Goal: Transaction & Acquisition: Book appointment/travel/reservation

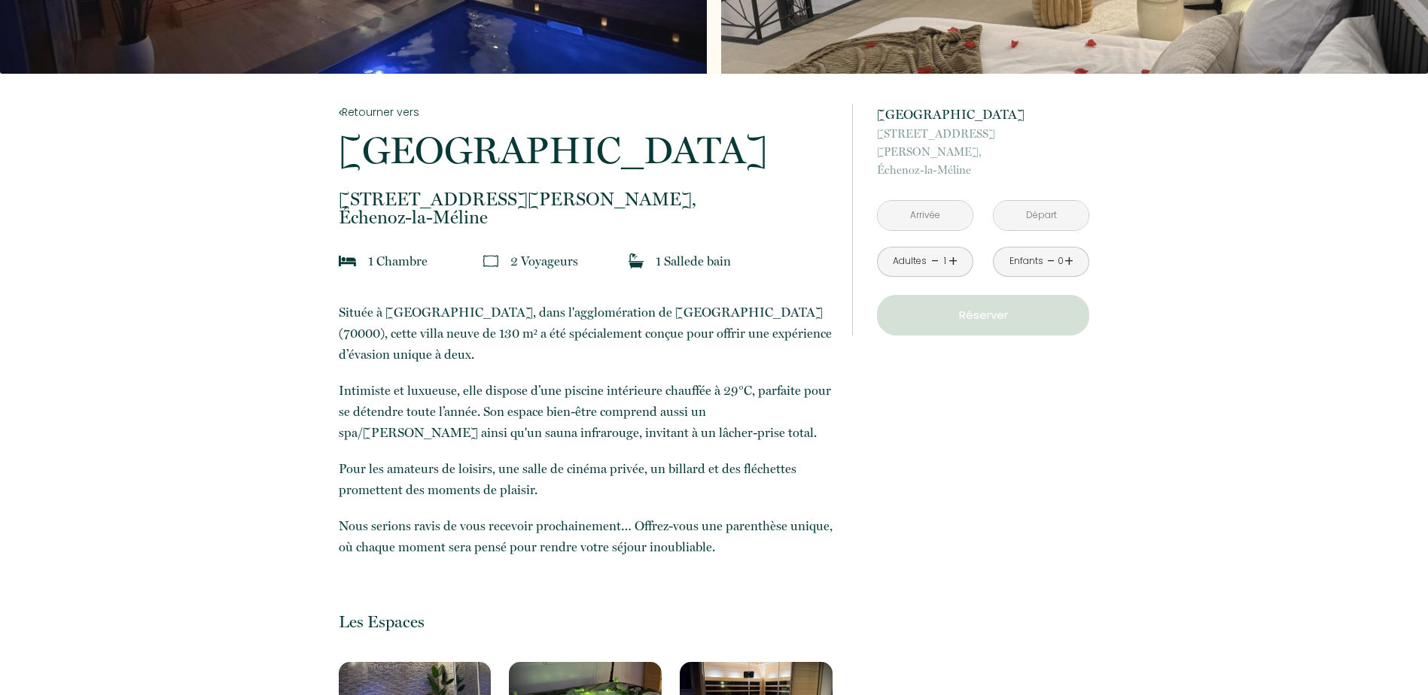
scroll to position [226, 0]
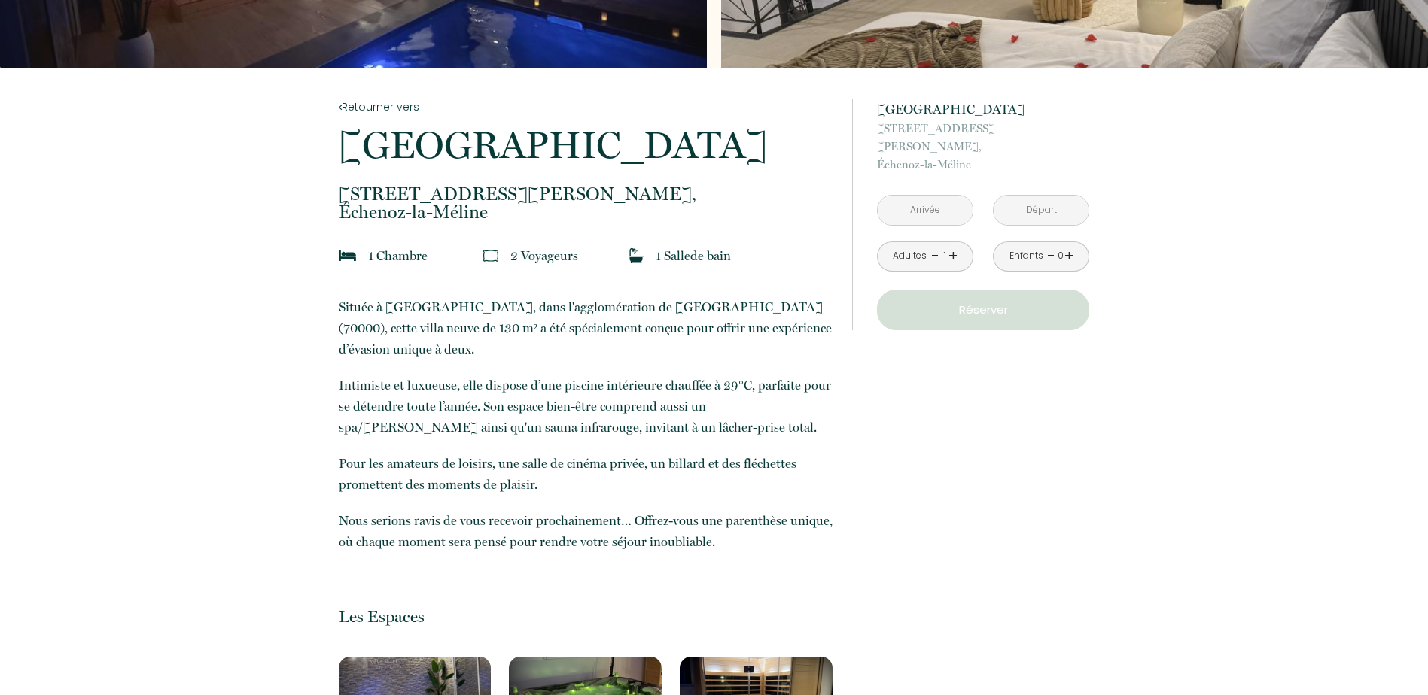
click at [948, 200] on input "text" at bounding box center [924, 210] width 95 height 29
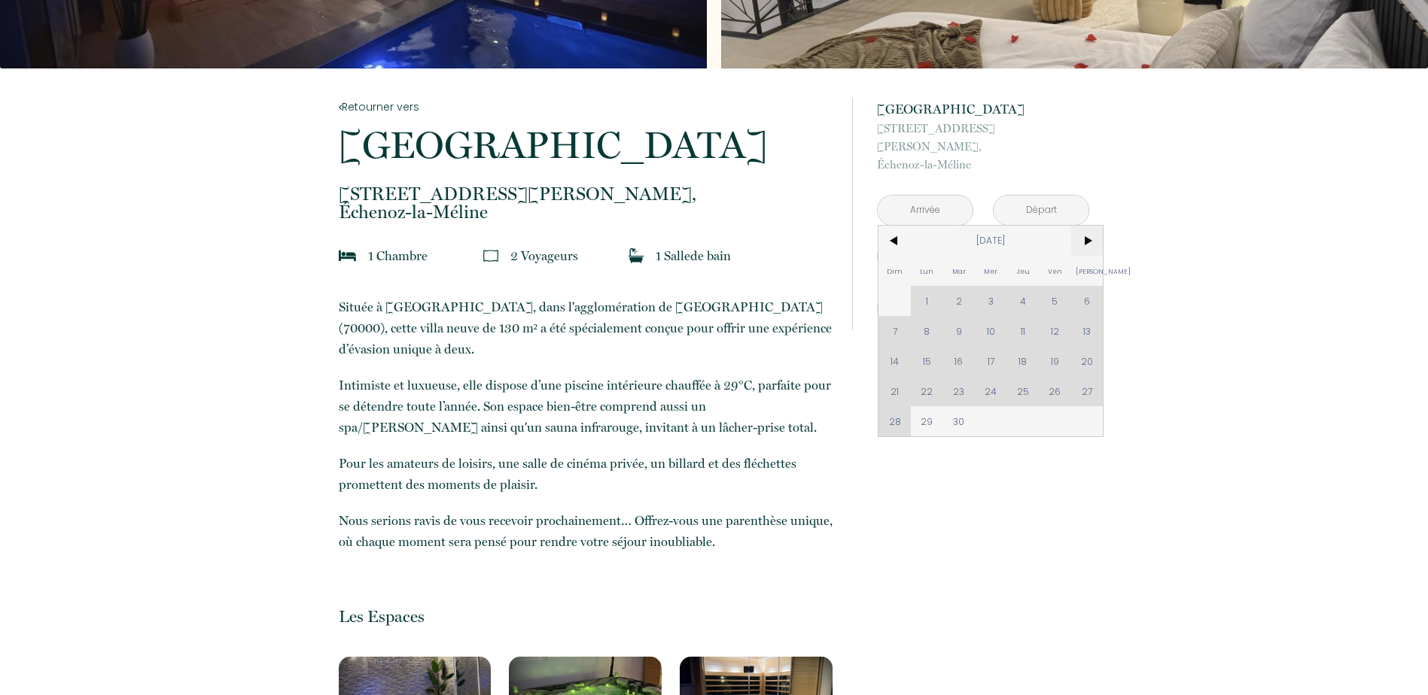
click at [1095, 226] on span ">" at bounding box center [1087, 241] width 32 height 30
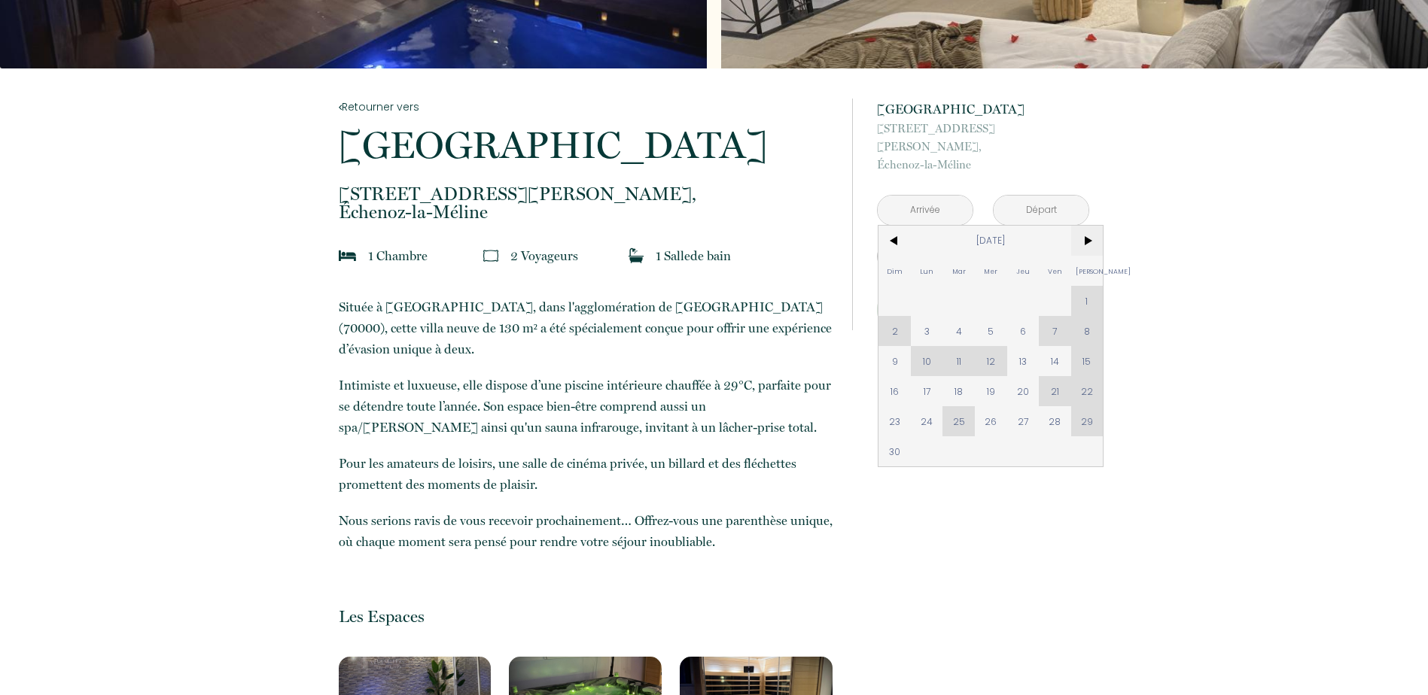
click at [1095, 226] on span ">" at bounding box center [1087, 241] width 32 height 30
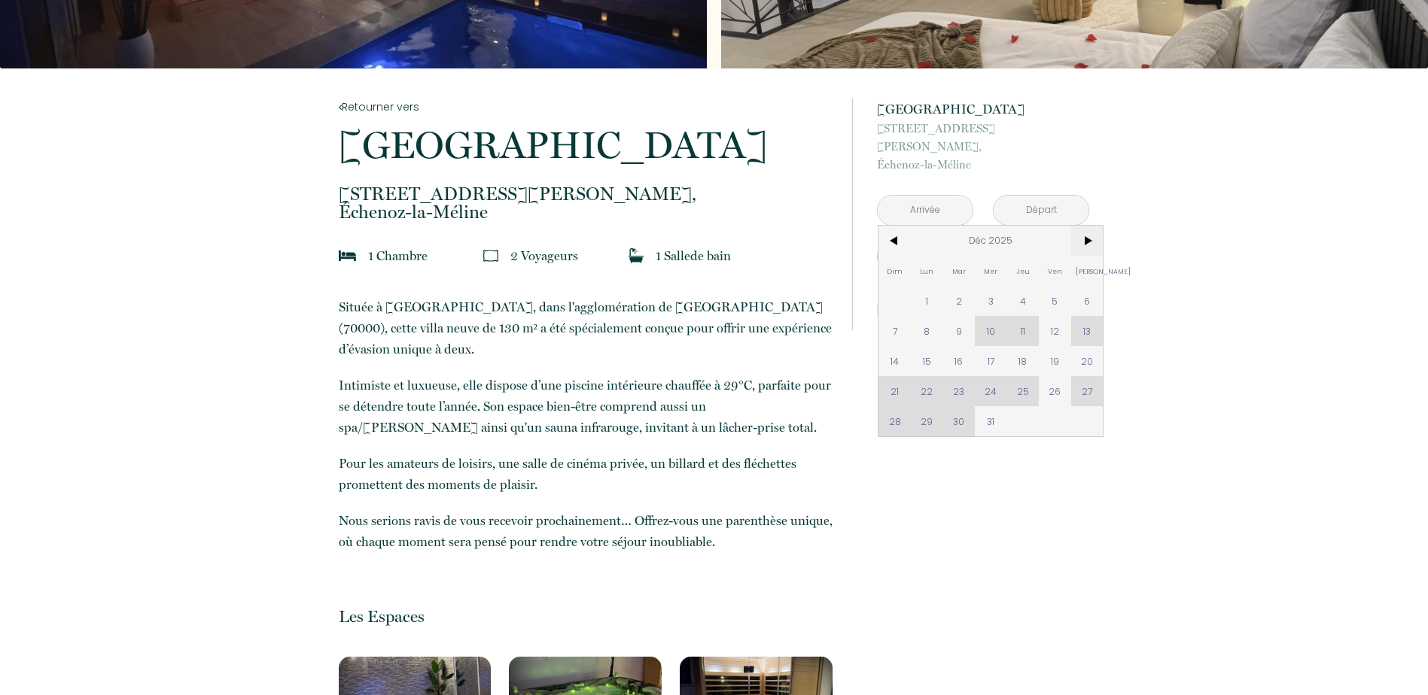
click at [1095, 226] on span ">" at bounding box center [1087, 241] width 32 height 30
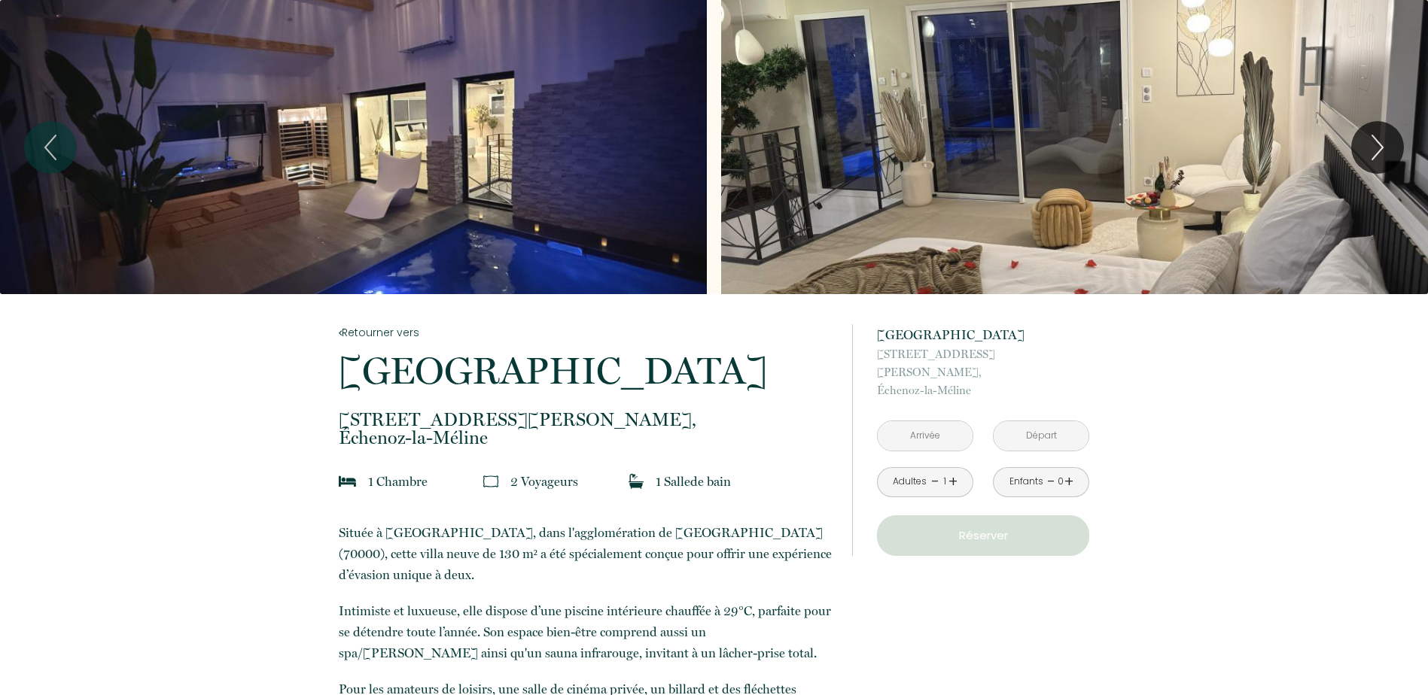
click at [953, 421] on input "text" at bounding box center [924, 435] width 95 height 29
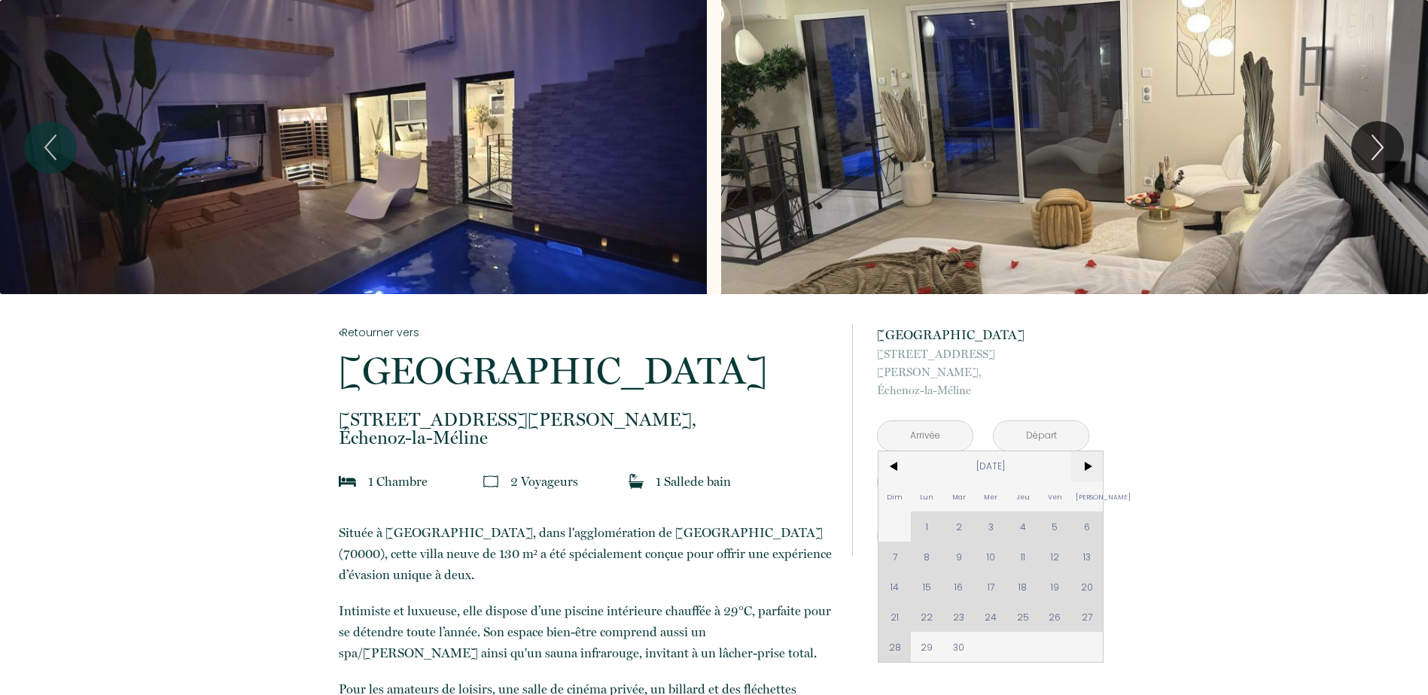
click at [1083, 452] on span ">" at bounding box center [1087, 467] width 32 height 30
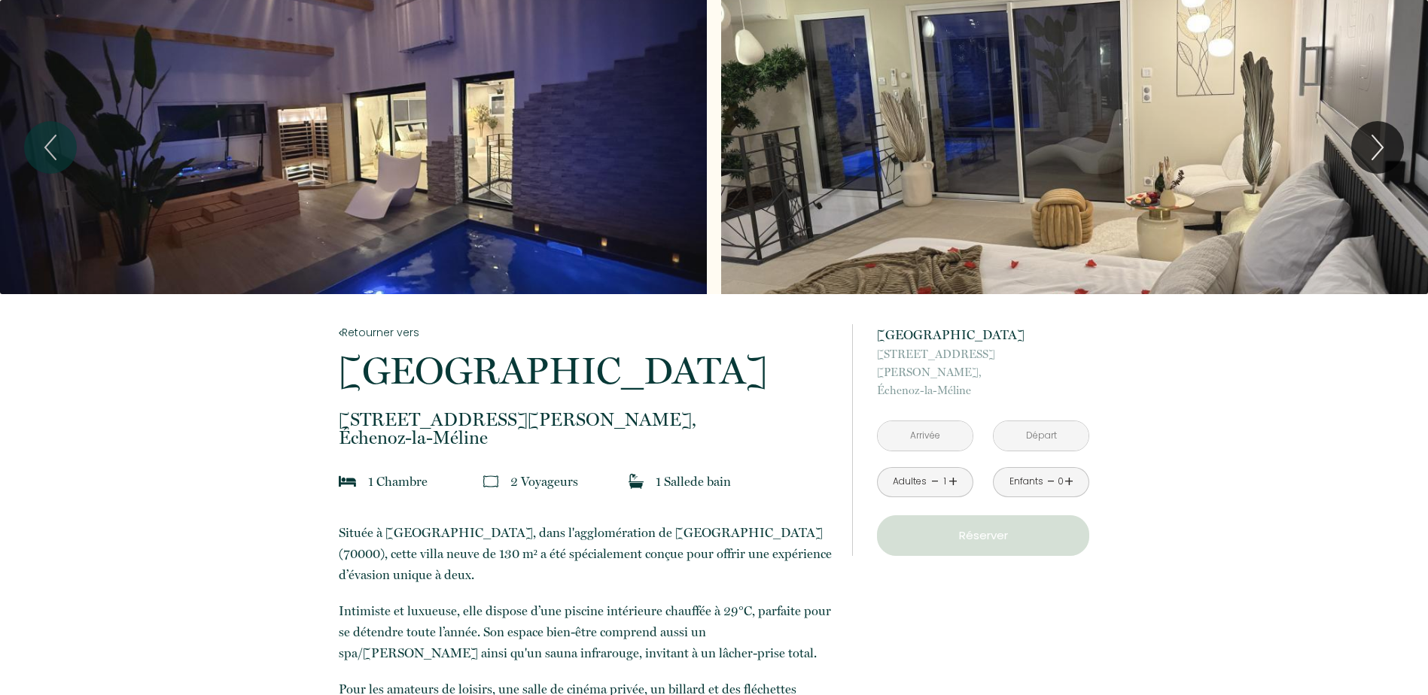
click at [945, 421] on input "text" at bounding box center [924, 435] width 95 height 29
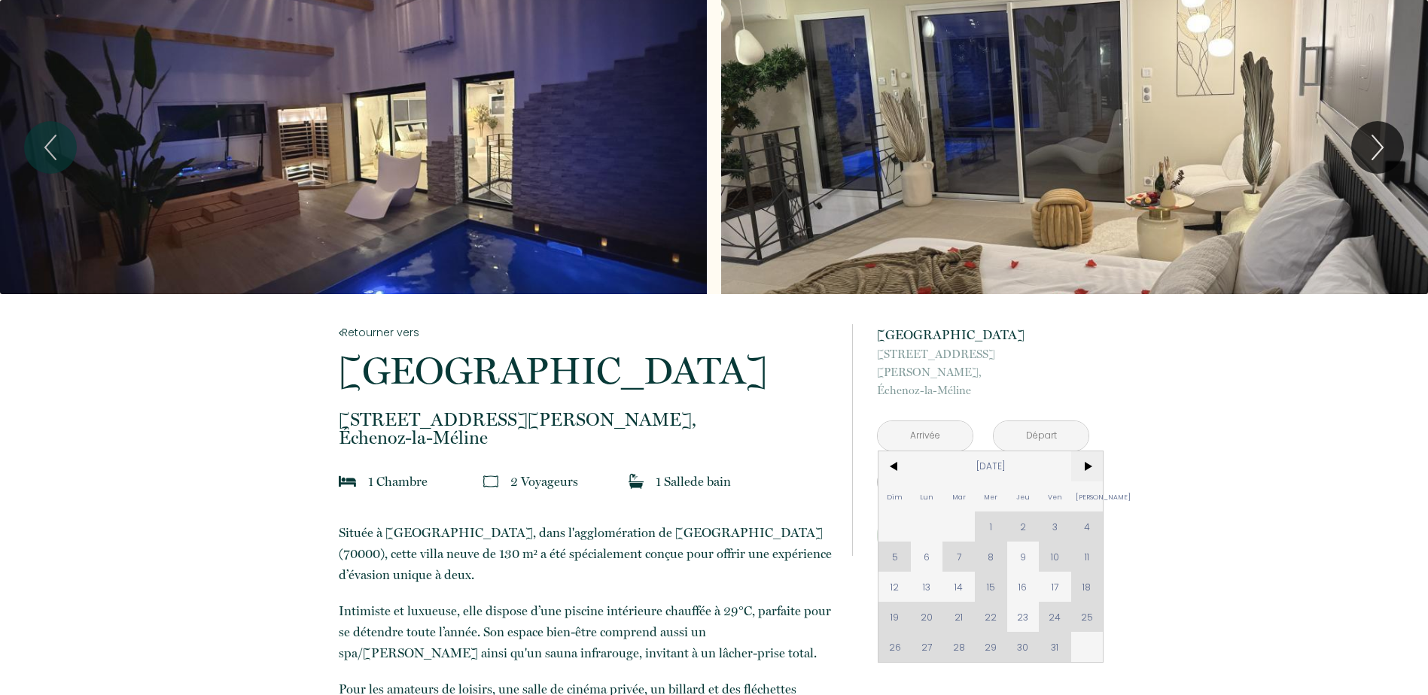
click at [1077, 452] on span ">" at bounding box center [1087, 467] width 32 height 30
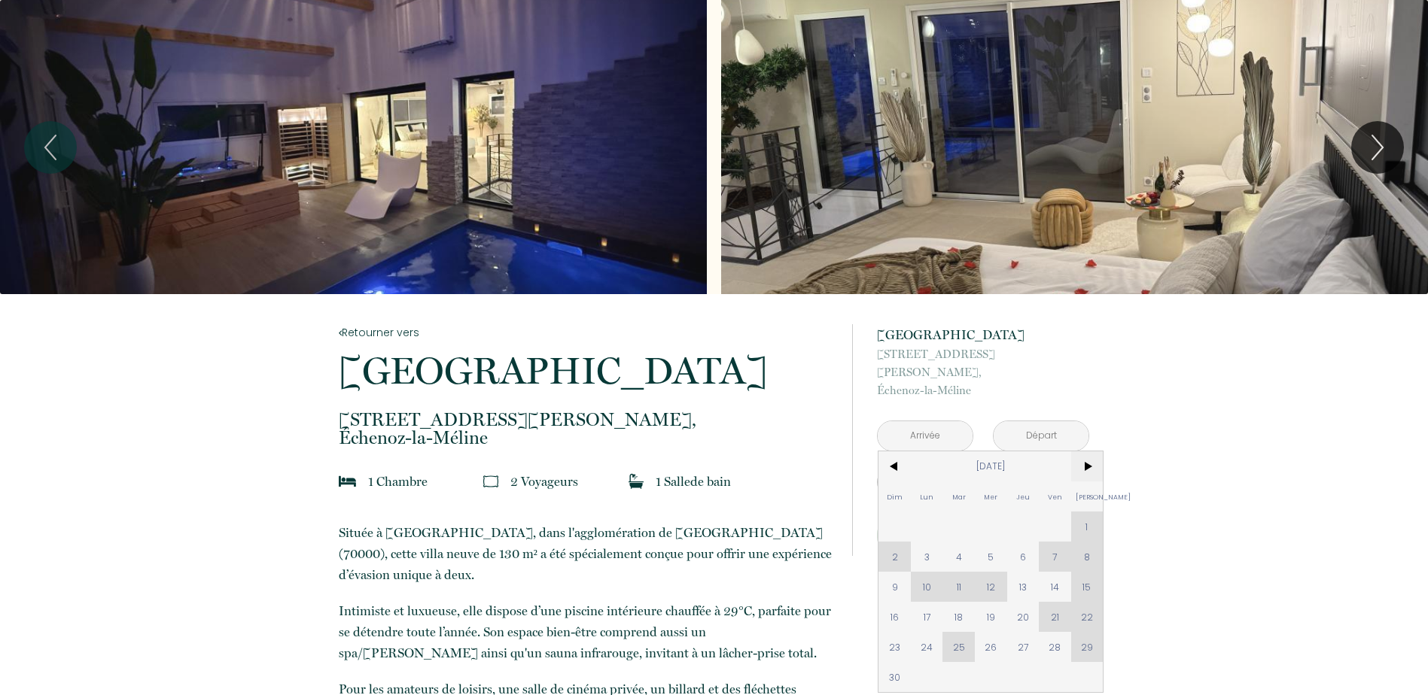
click at [1087, 453] on span ">" at bounding box center [1087, 467] width 32 height 30
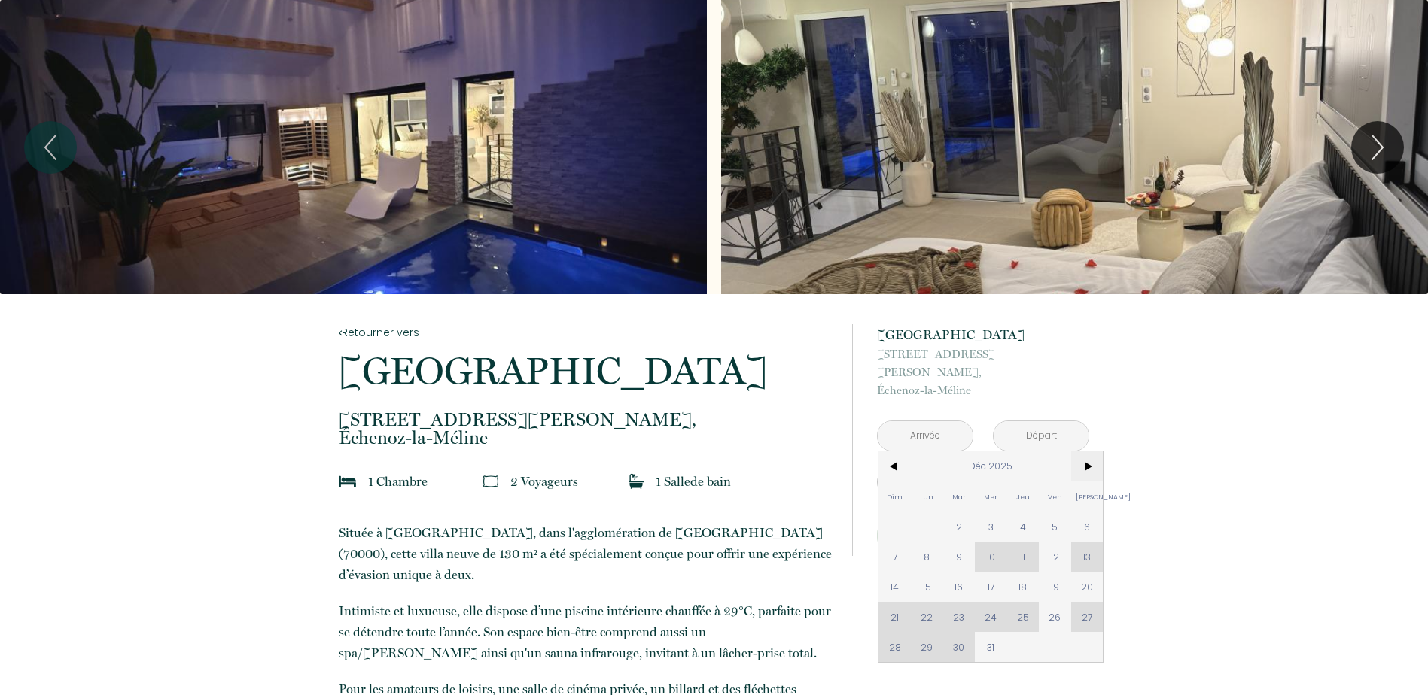
click at [1088, 454] on span ">" at bounding box center [1087, 467] width 32 height 30
click at [1089, 455] on span ">" at bounding box center [1087, 467] width 32 height 30
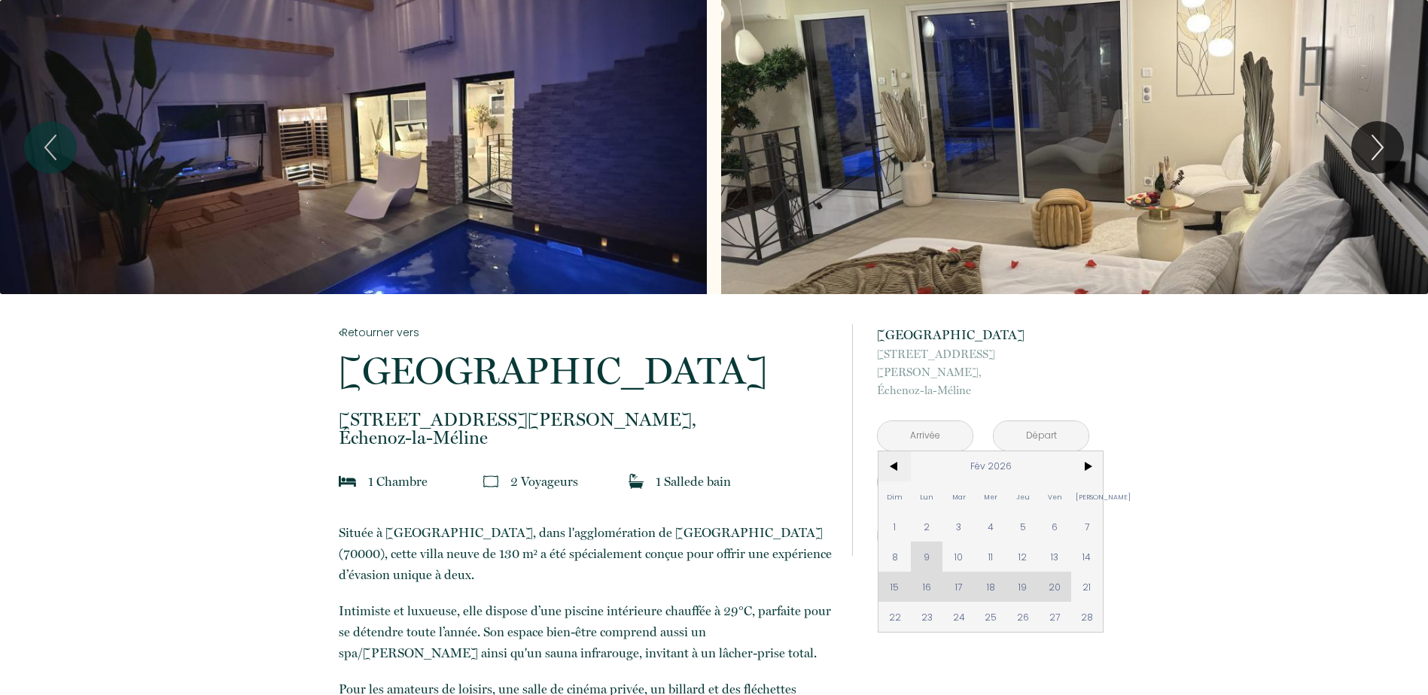
click at [897, 452] on span "<" at bounding box center [894, 467] width 32 height 30
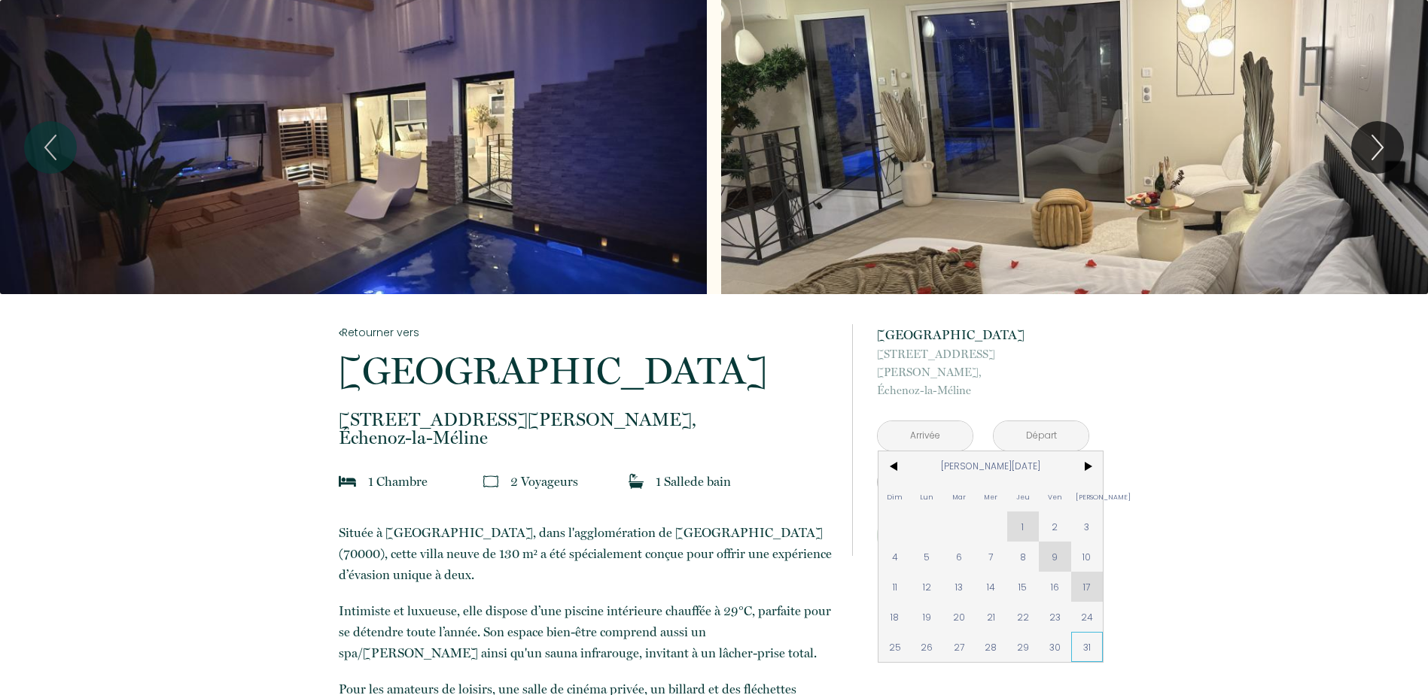
click at [1092, 633] on span "31" at bounding box center [1087, 647] width 32 height 30
type input "[DATE][PERSON_NAME]"
type input "[DATE]"
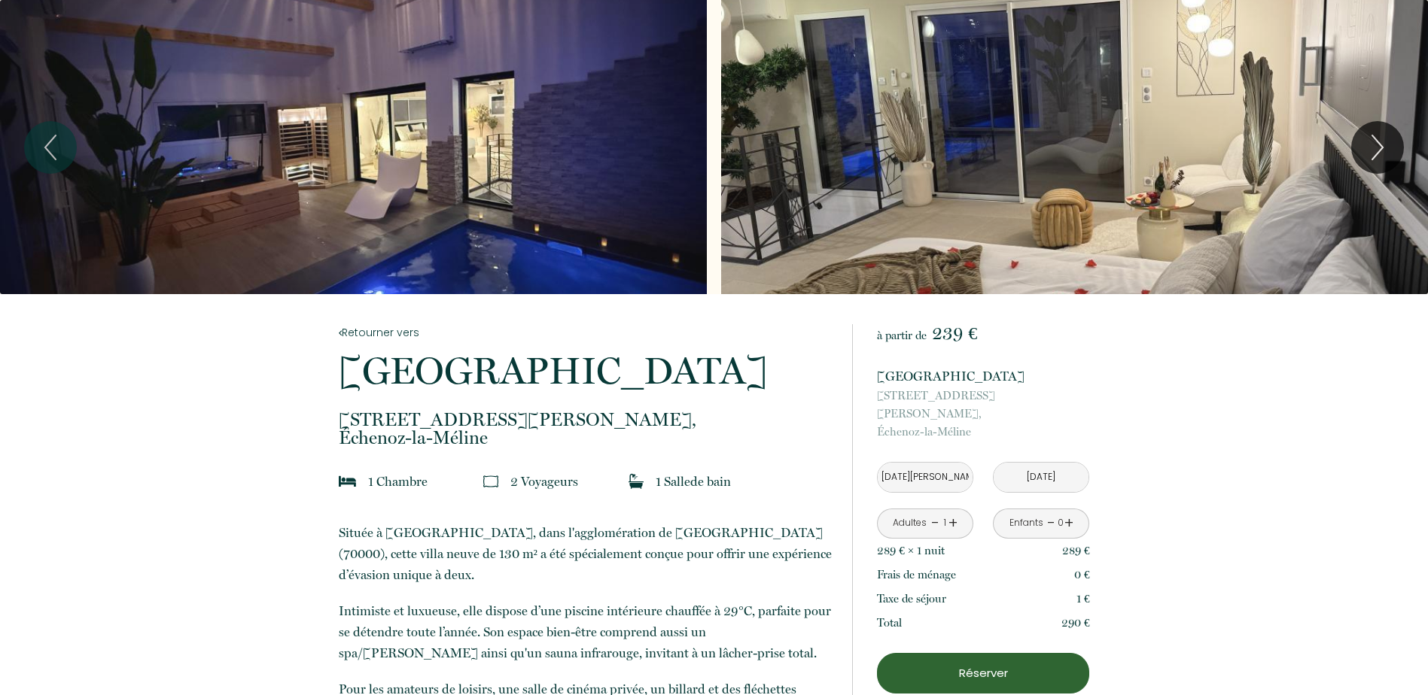
click at [956, 512] on link "+" at bounding box center [952, 523] width 9 height 23
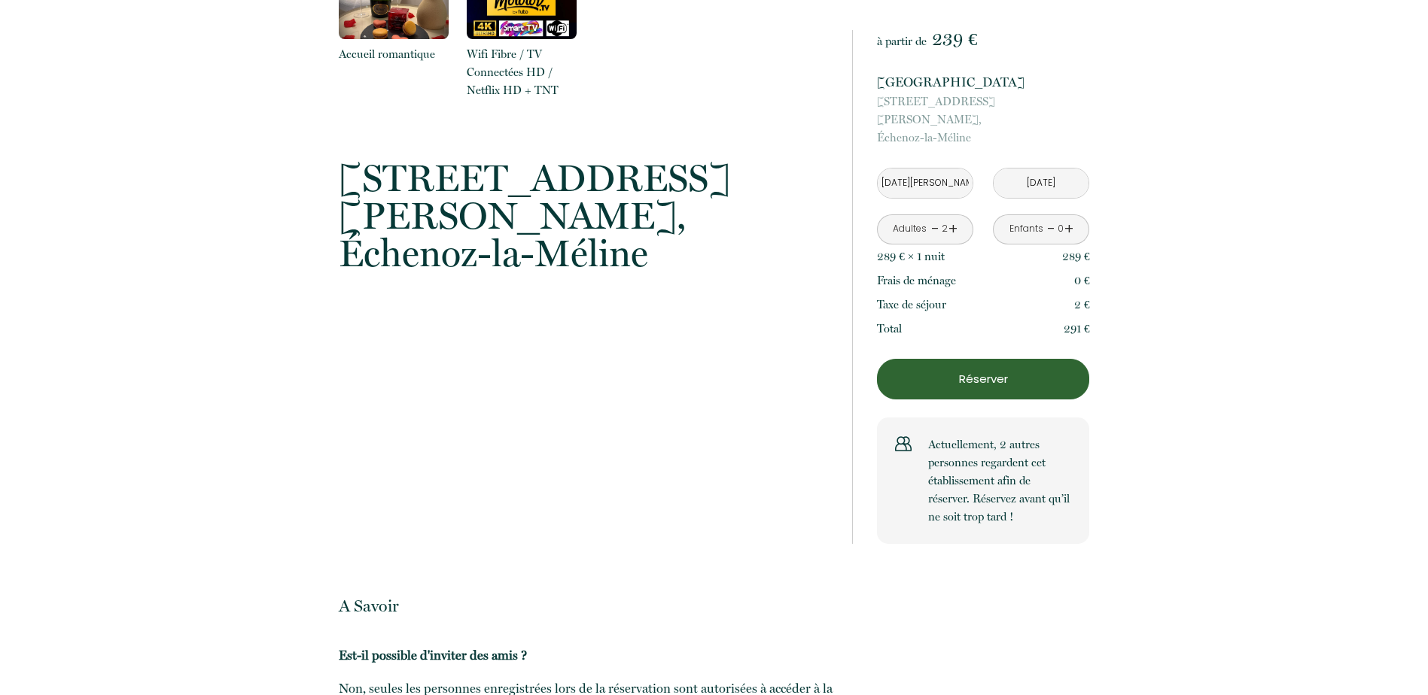
scroll to position [1806, 0]
